Goal: Task Accomplishment & Management: Use online tool/utility

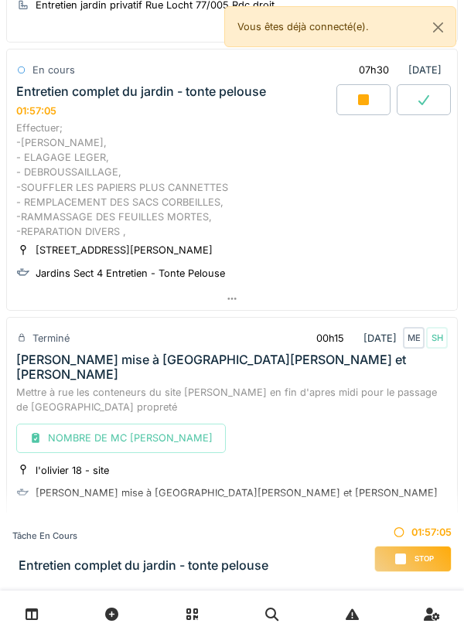
scroll to position [240, 0]
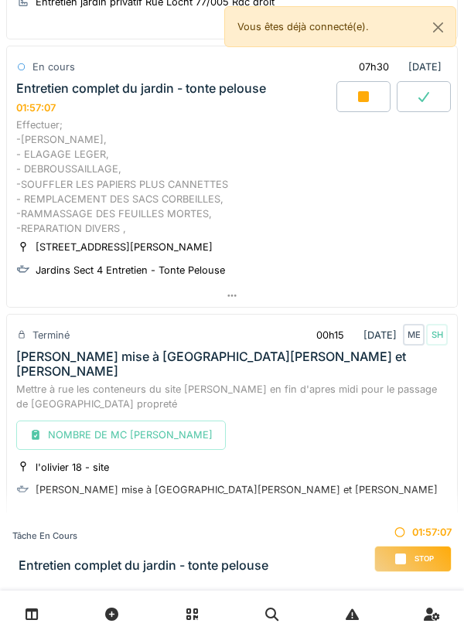
click at [228, 302] on div at bounding box center [232, 296] width 450 height 22
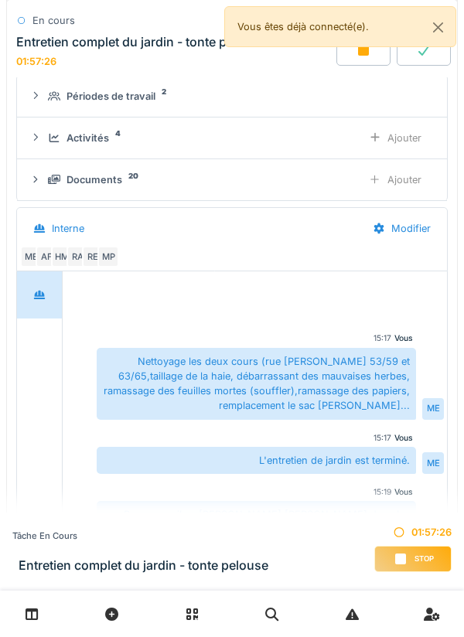
scroll to position [471, 0]
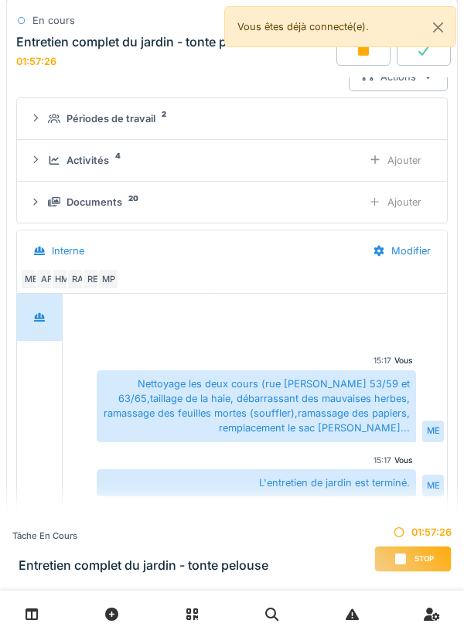
click at [125, 202] on div "Documents 20" at bounding box center [199, 202] width 302 height 15
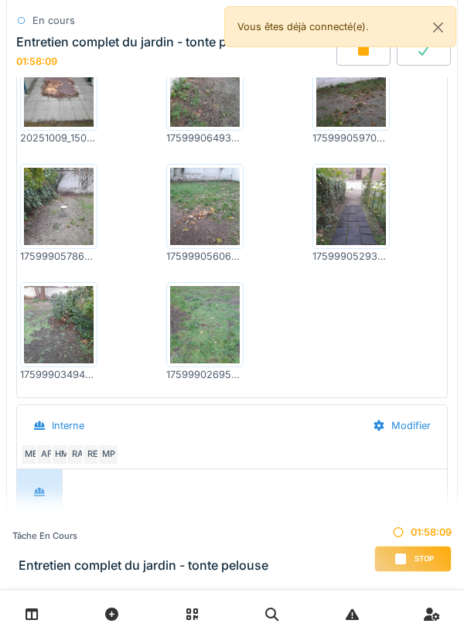
scroll to position [1125, 0]
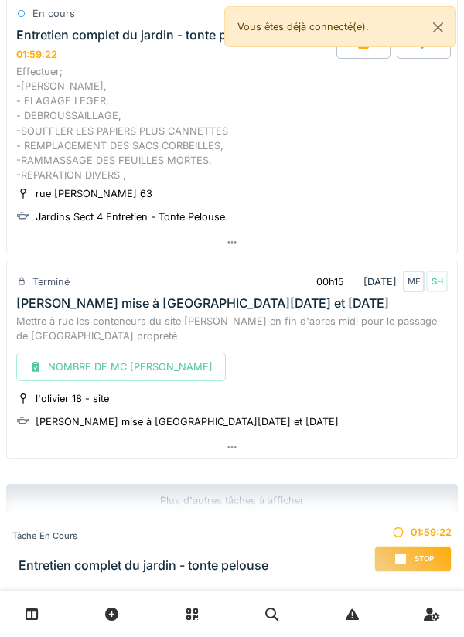
scroll to position [301, 0]
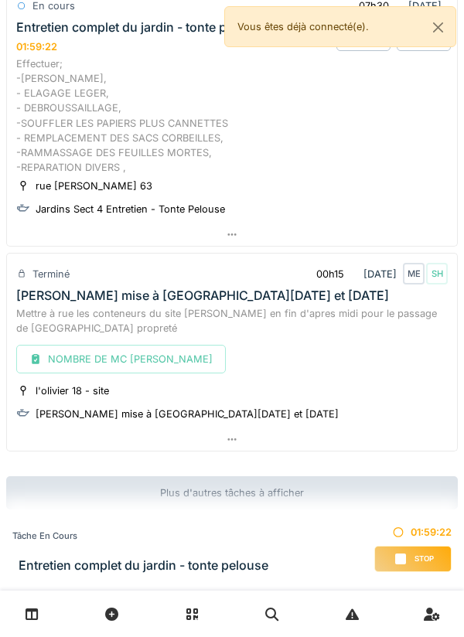
click at [238, 234] on div at bounding box center [232, 234] width 450 height 22
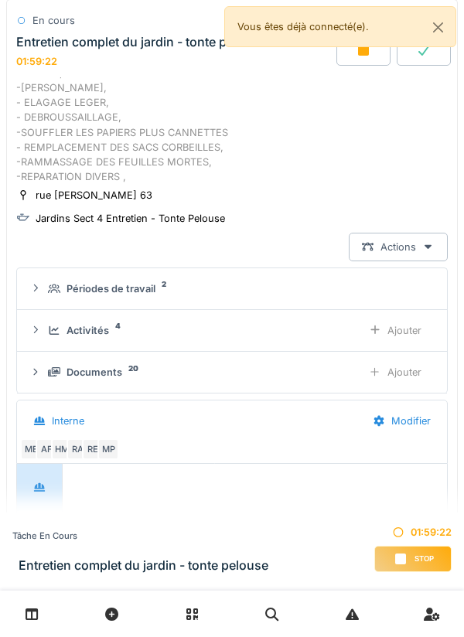
scroll to position [223, 0]
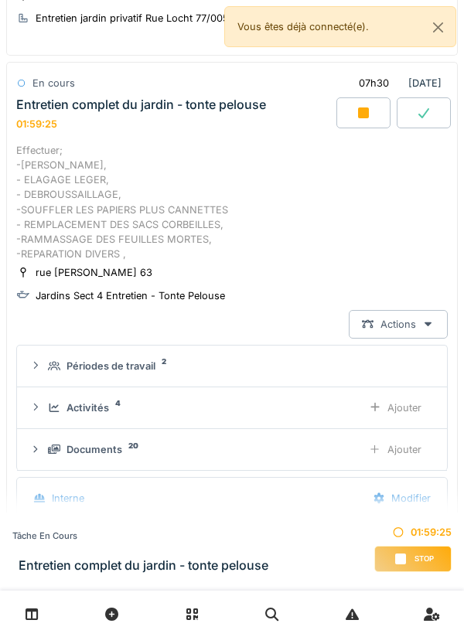
click at [384, 403] on div "Ajouter" at bounding box center [395, 408] width 79 height 29
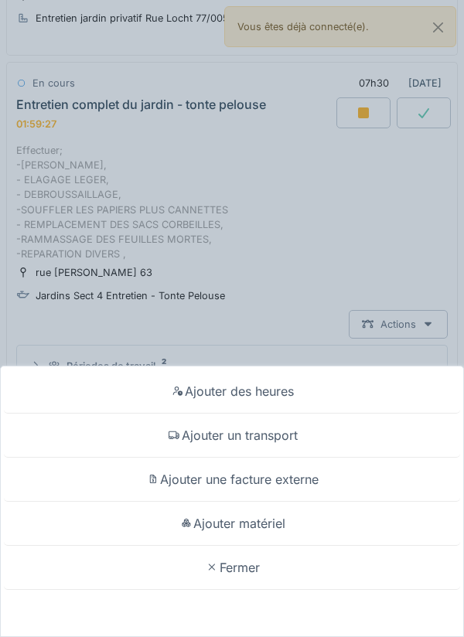
click at [391, 210] on div "Ajouter des heures Ajouter un transport Ajouter une facture externe Ajouter mat…" at bounding box center [232, 318] width 464 height 637
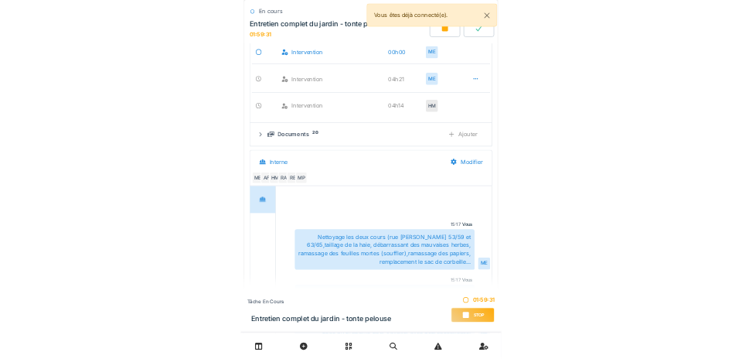
scroll to position [634, 0]
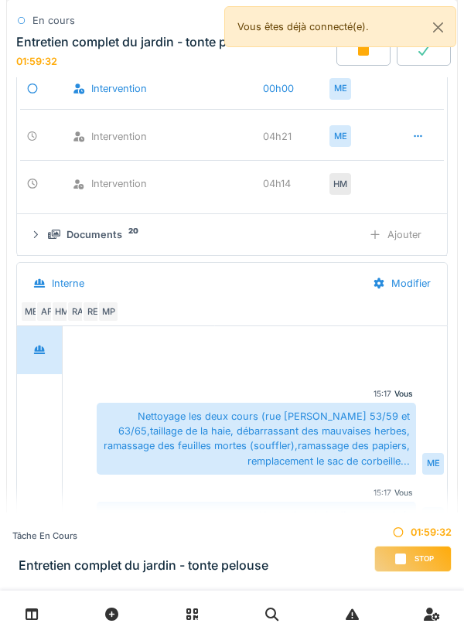
click at [401, 230] on div "Ajouter" at bounding box center [395, 234] width 79 height 29
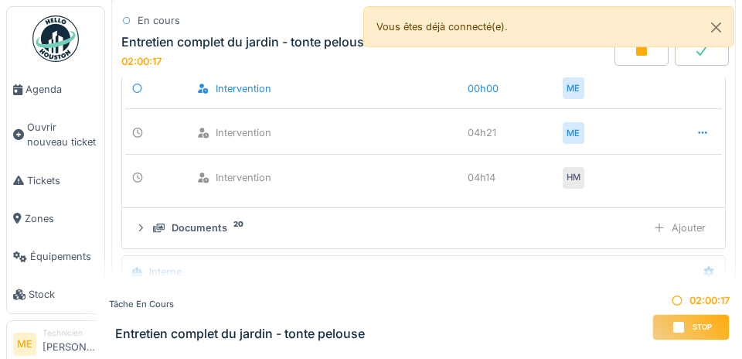
click at [463, 223] on div "Ajouter" at bounding box center [680, 228] width 67 height 22
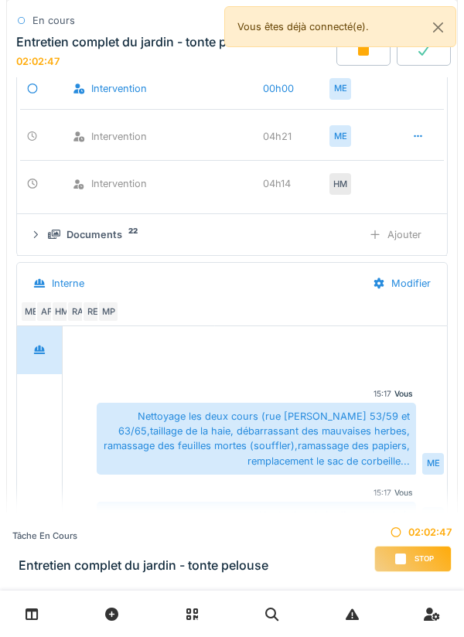
click at [389, 235] on div "Ajouter" at bounding box center [395, 234] width 79 height 29
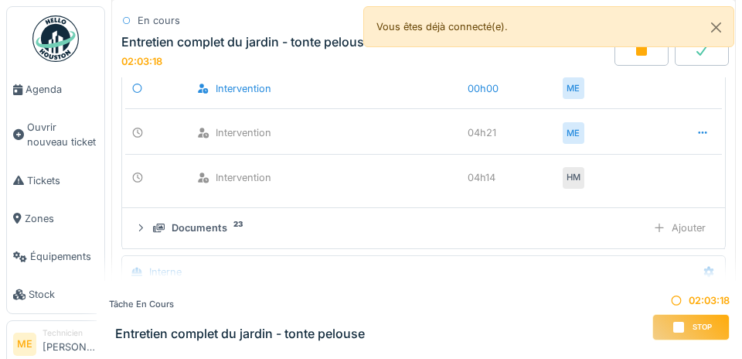
click at [463, 222] on div "Ajouter" at bounding box center [680, 228] width 67 height 22
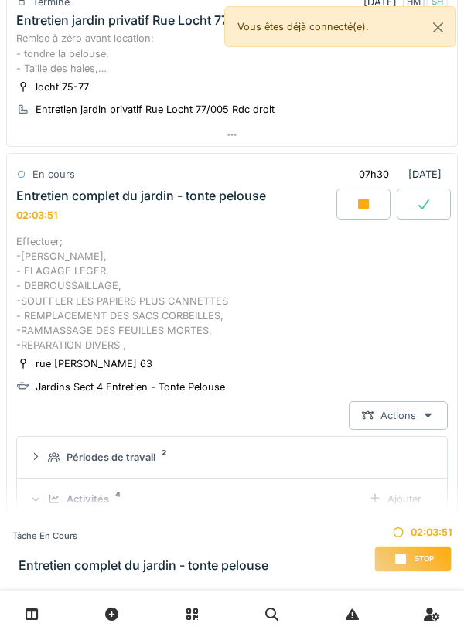
scroll to position [126, 0]
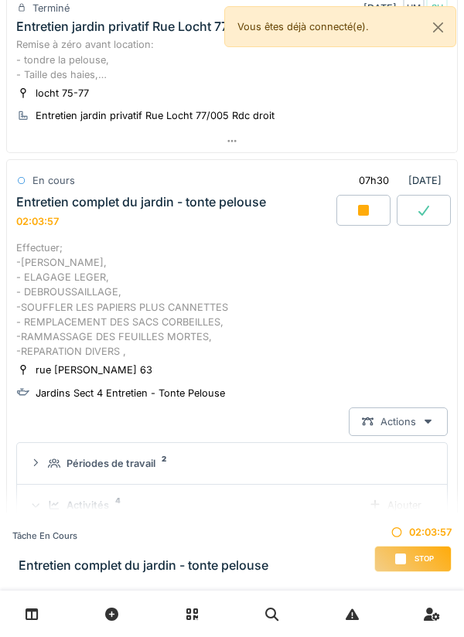
click at [354, 206] on div at bounding box center [363, 210] width 54 height 31
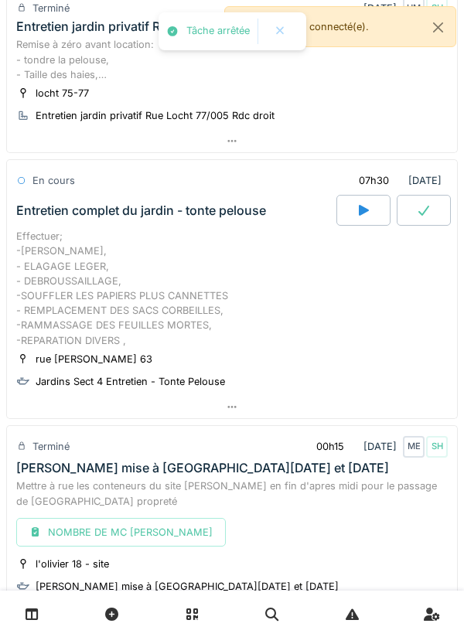
click at [423, 208] on icon at bounding box center [423, 210] width 15 height 12
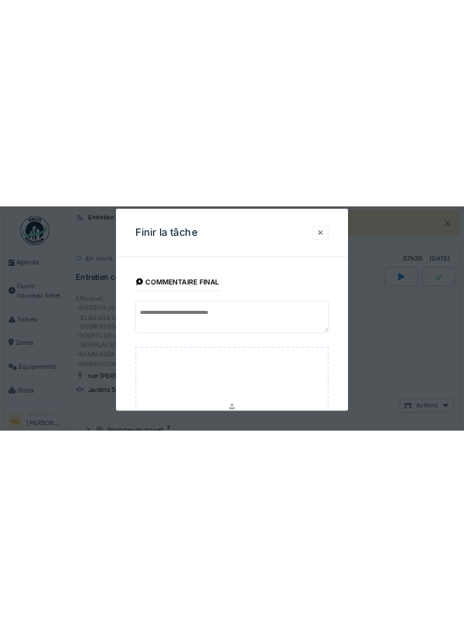
scroll to position [64, 0]
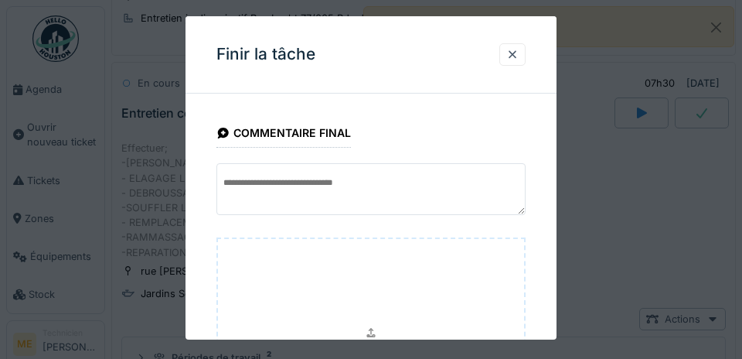
click at [463, 63] on div at bounding box center [513, 54] width 26 height 22
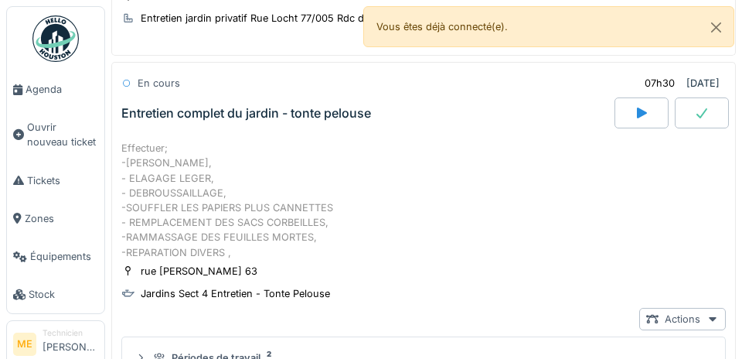
click at [463, 111] on icon at bounding box center [701, 113] width 15 height 12
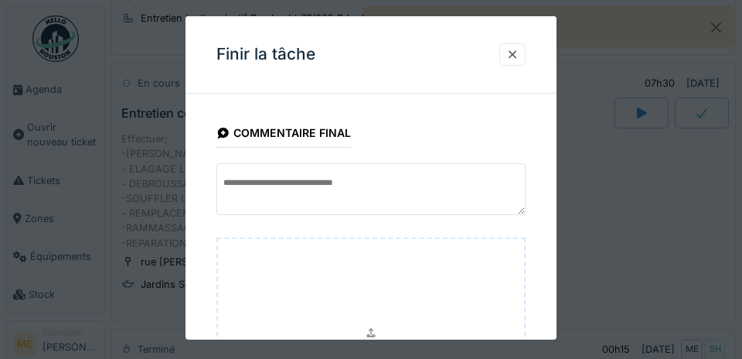
click at [463, 52] on div at bounding box center [513, 54] width 26 height 22
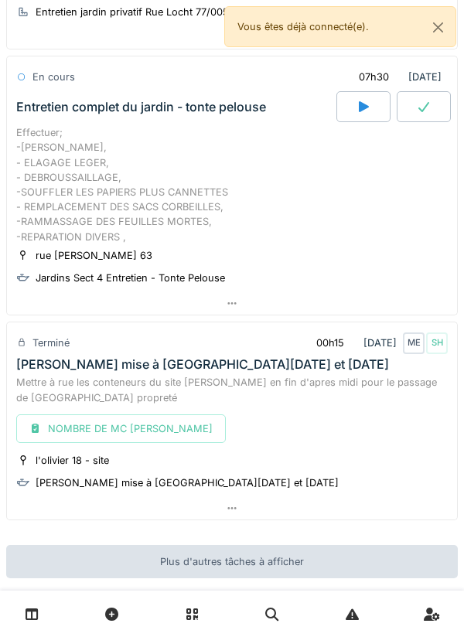
scroll to position [223, 0]
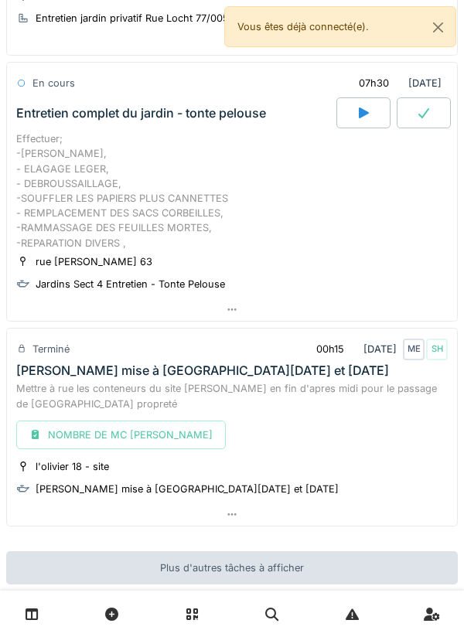
click at [423, 116] on icon at bounding box center [423, 113] width 11 height 10
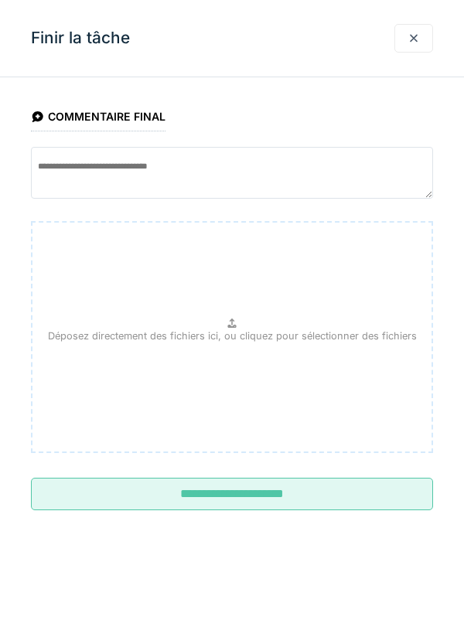
click at [260, 493] on input "**********" at bounding box center [232, 494] width 402 height 32
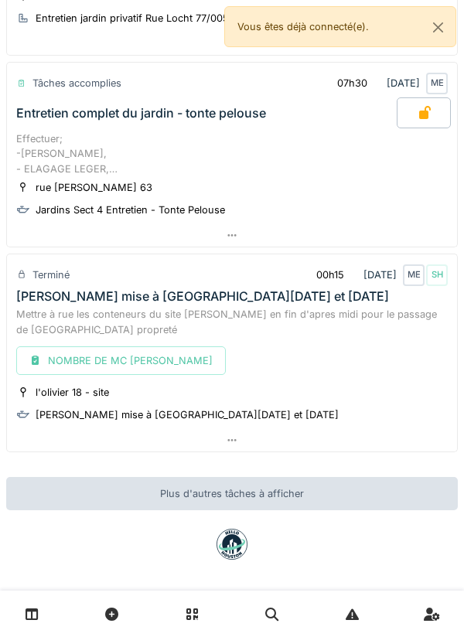
click at [241, 239] on div at bounding box center [232, 235] width 450 height 22
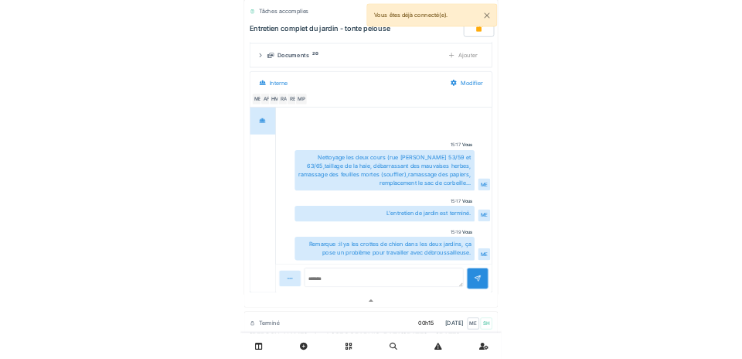
scroll to position [570, 0]
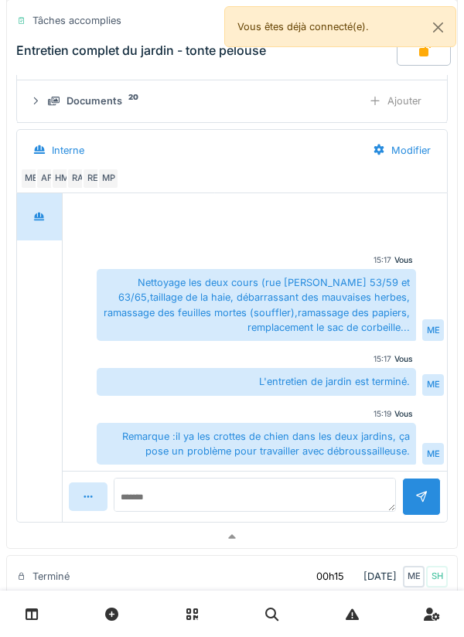
click at [105, 98] on div "Documents" at bounding box center [95, 101] width 56 height 15
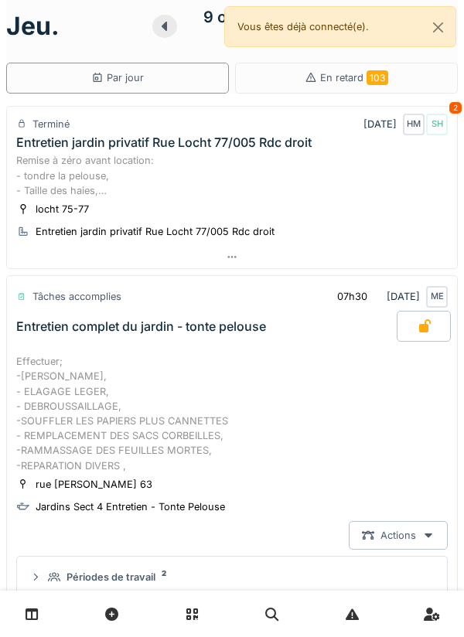
scroll to position [0, 0]
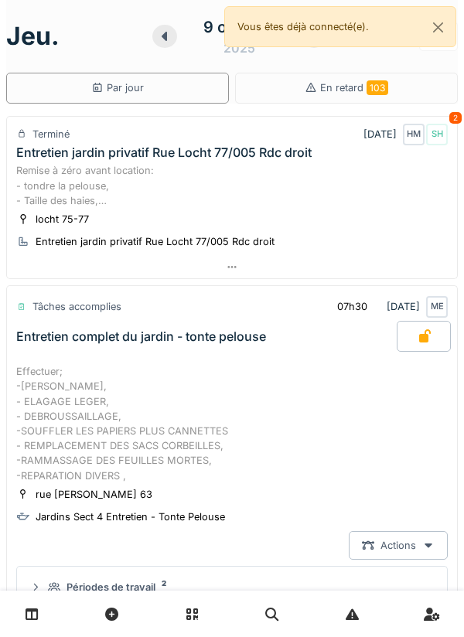
click at [227, 270] on icon at bounding box center [232, 267] width 12 height 10
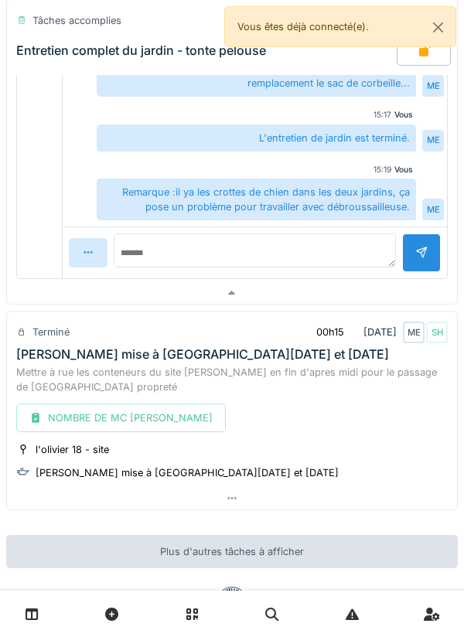
scroll to position [2219, 0]
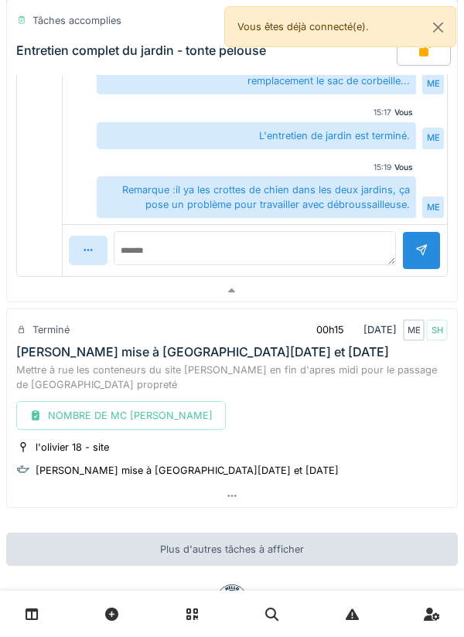
click at [228, 491] on icon at bounding box center [232, 496] width 12 height 10
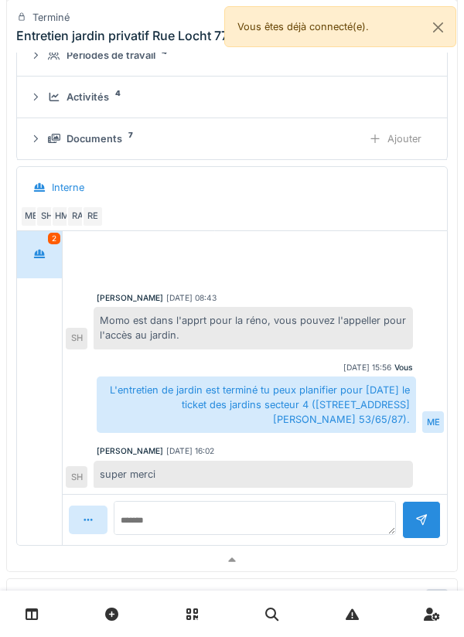
scroll to position [0, 0]
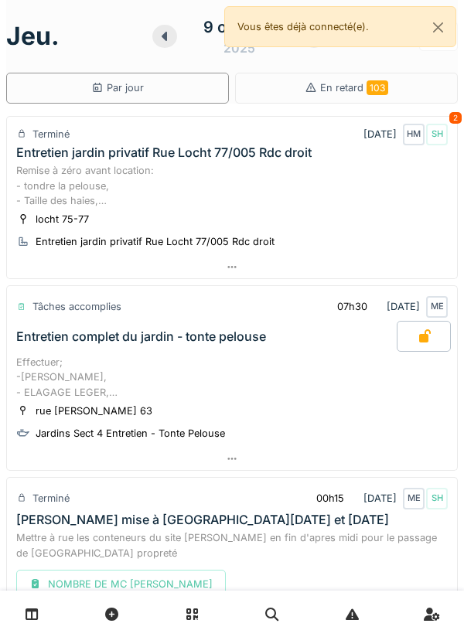
click at [238, 269] on div at bounding box center [232, 267] width 450 height 22
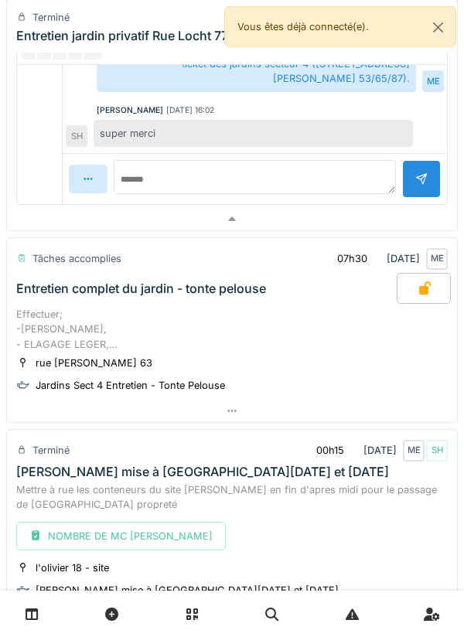
scroll to position [644, 0]
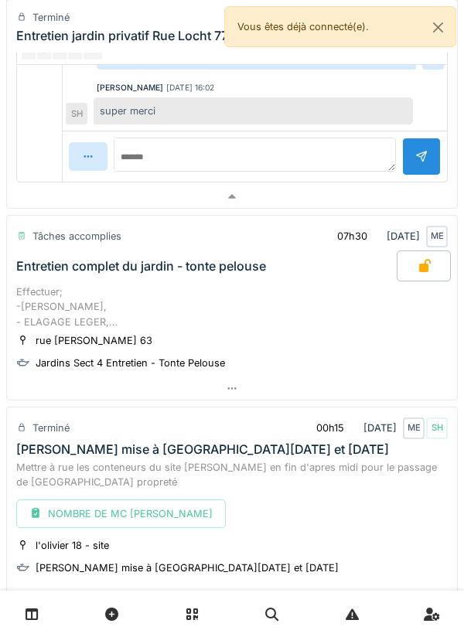
click at [230, 384] on icon at bounding box center [232, 389] width 12 height 10
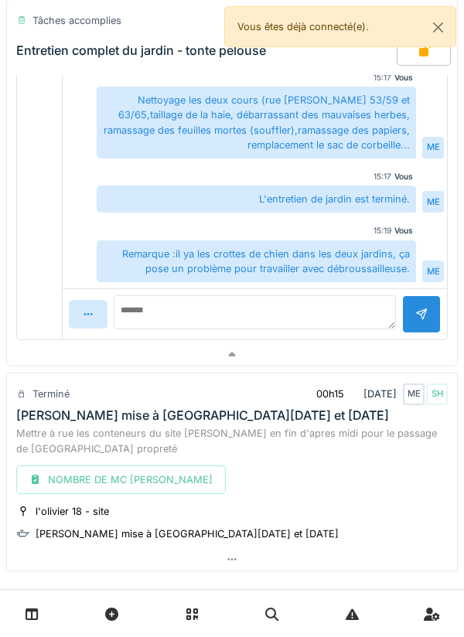
scroll to position [1343, 0]
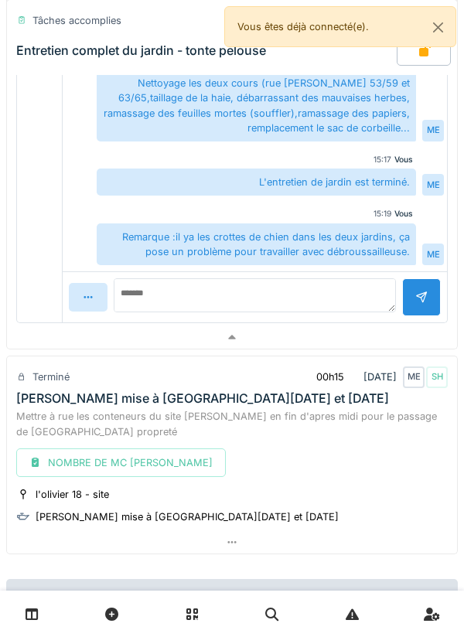
click at [237, 537] on icon at bounding box center [232, 542] width 12 height 10
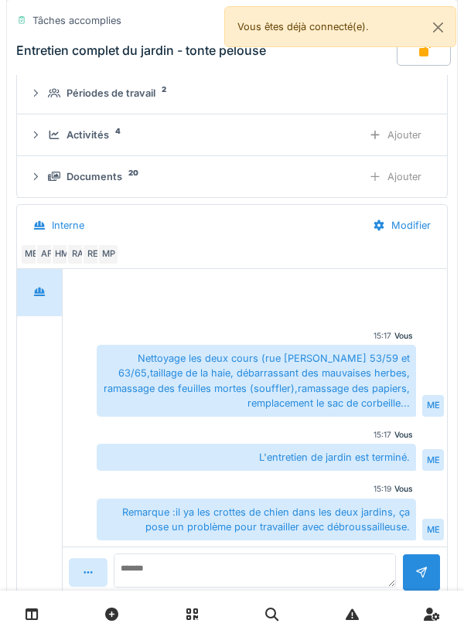
scroll to position [1066, 0]
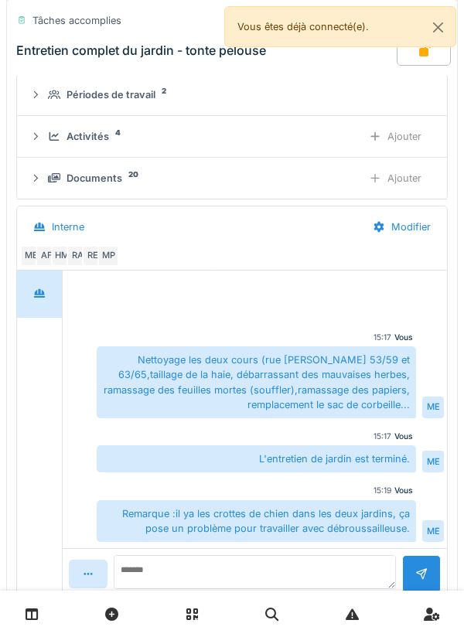
click at [214, 171] on div "Documents 20" at bounding box center [199, 178] width 302 height 15
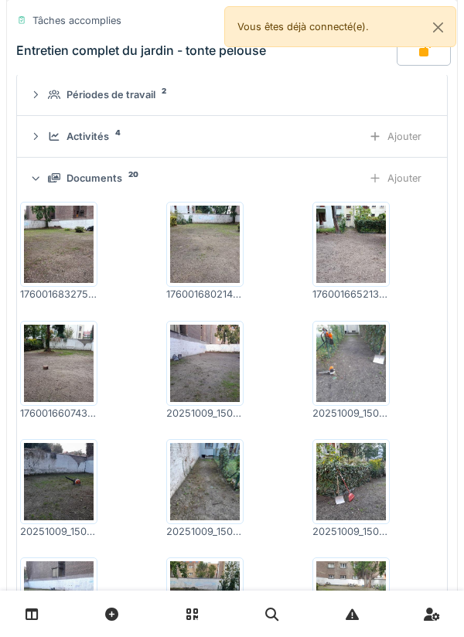
click at [59, 233] on img at bounding box center [59, 244] width 70 height 77
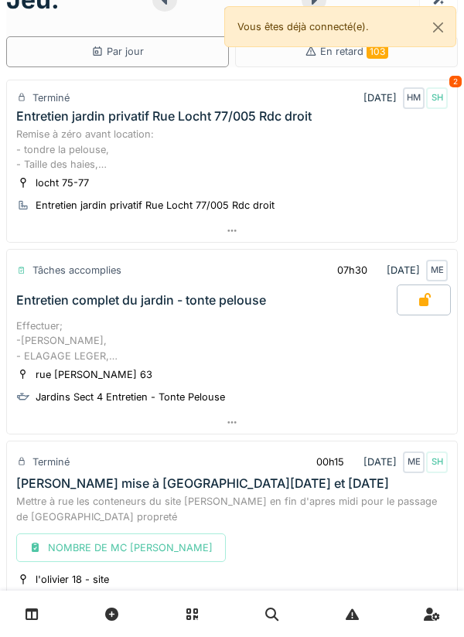
scroll to position [36, 0]
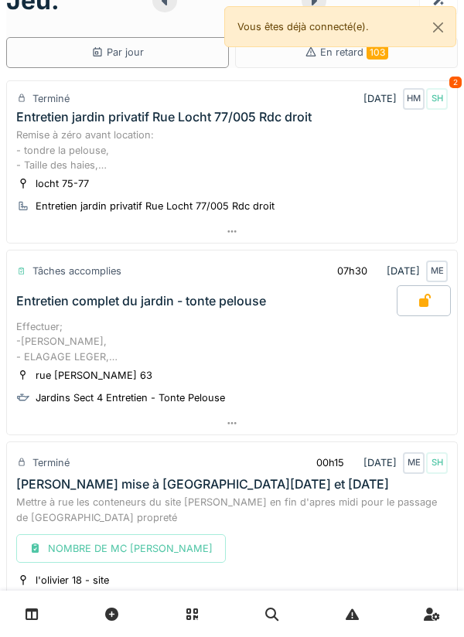
click at [238, 426] on div at bounding box center [232, 423] width 450 height 22
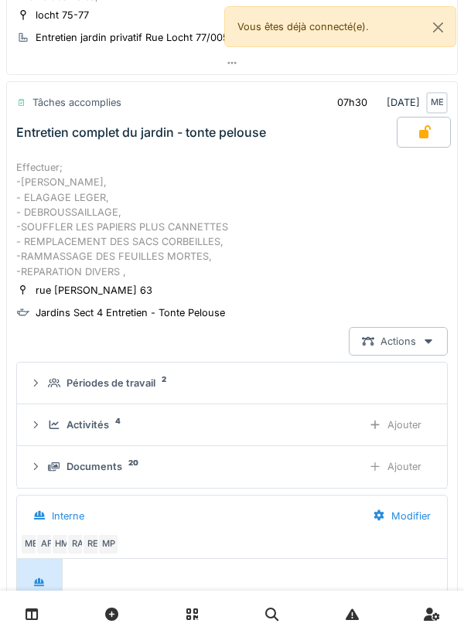
scroll to position [223, 0]
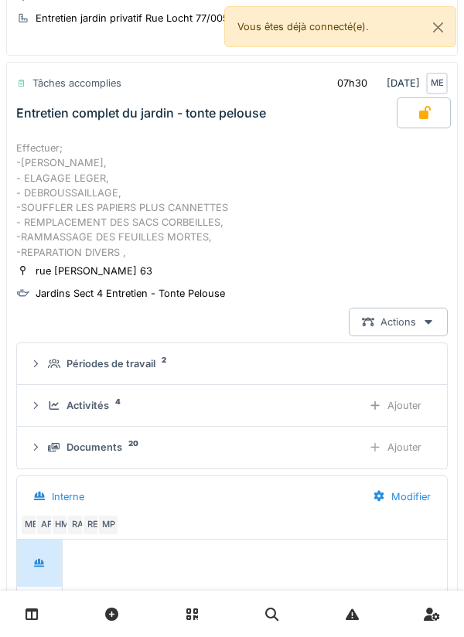
click at [217, 440] on div "Documents 20" at bounding box center [199, 447] width 302 height 15
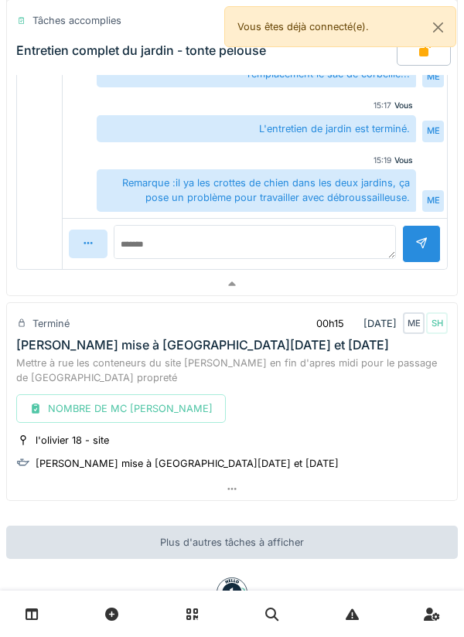
scroll to position [1657, 0]
